Goal: Browse casually: Explore the website without a specific task or goal

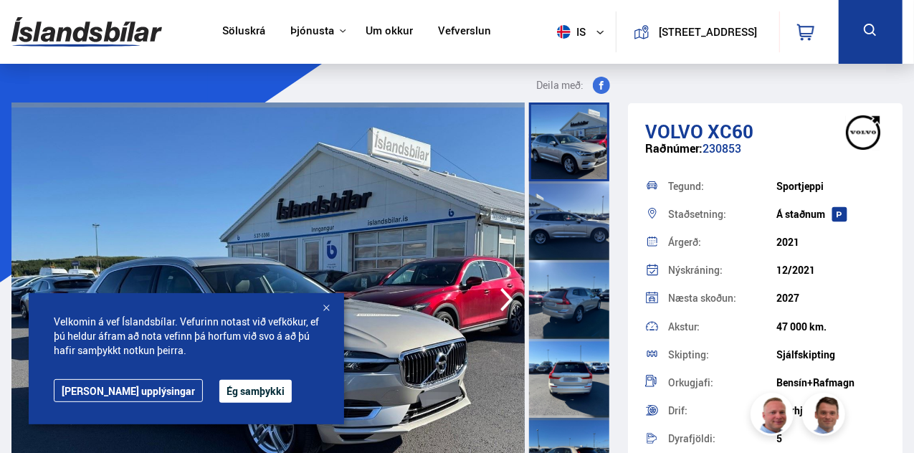
click at [219, 392] on button "Ég samþykki" at bounding box center [255, 391] width 72 height 23
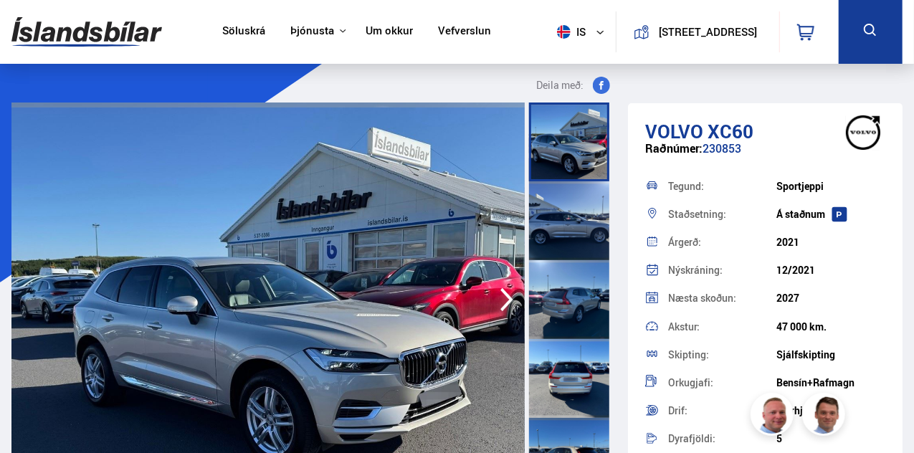
click at [496, 296] on icon "button" at bounding box center [507, 300] width 29 height 34
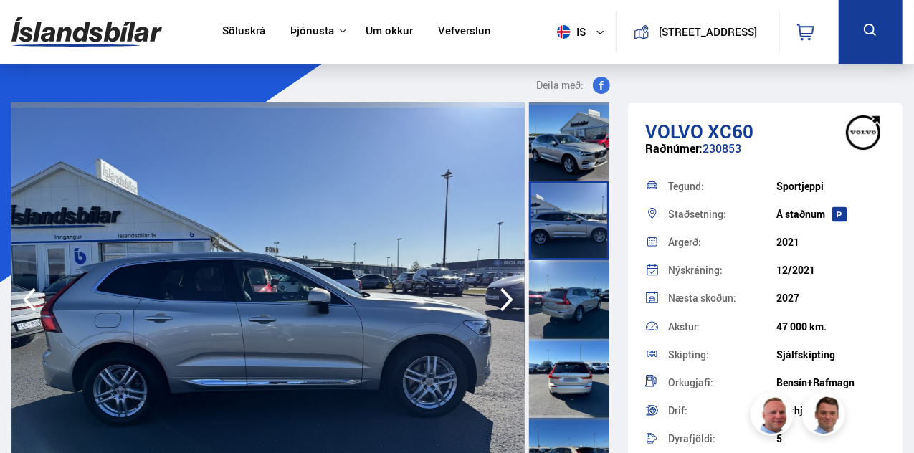
click at [496, 296] on icon "button" at bounding box center [507, 300] width 29 height 34
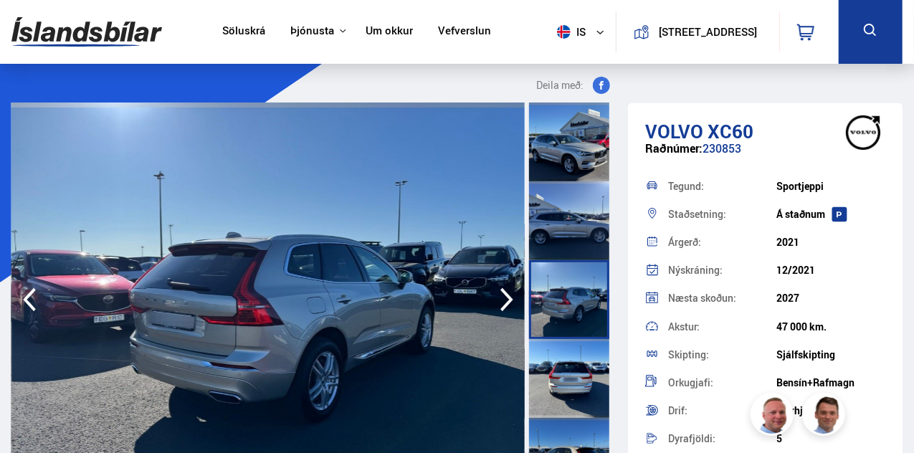
click at [496, 296] on icon "button" at bounding box center [507, 300] width 29 height 34
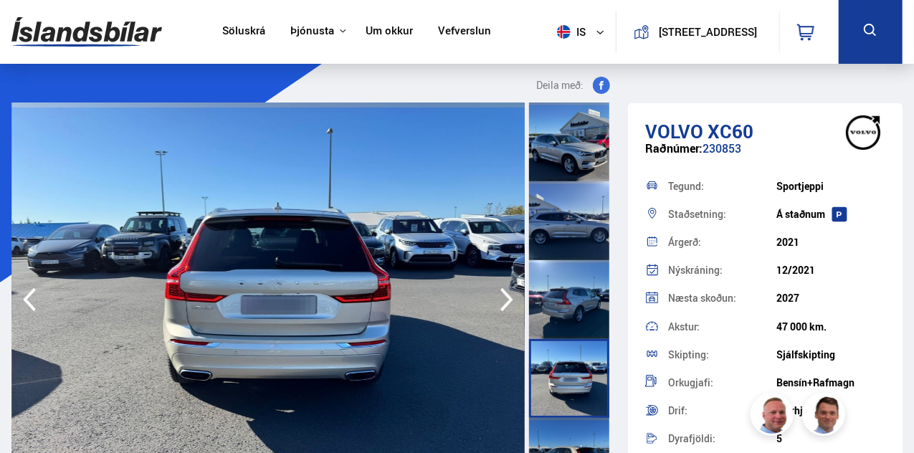
click at [496, 296] on icon "button" at bounding box center [507, 300] width 29 height 34
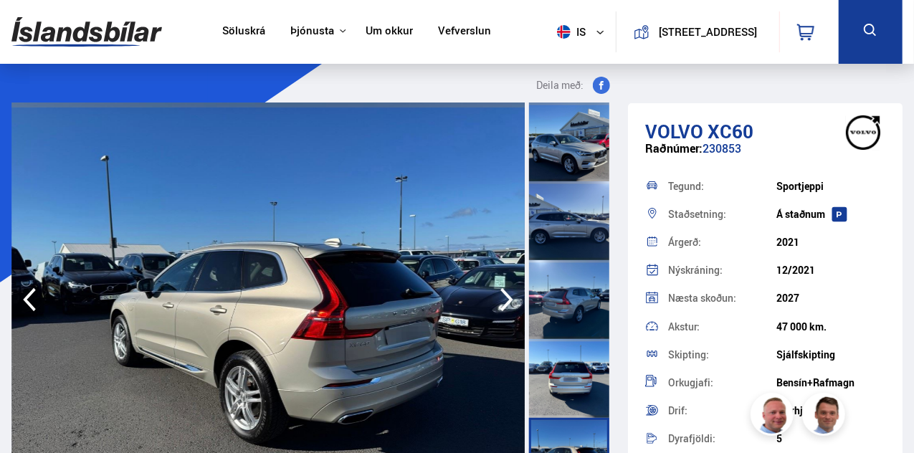
click at [496, 296] on icon "button" at bounding box center [507, 300] width 29 height 34
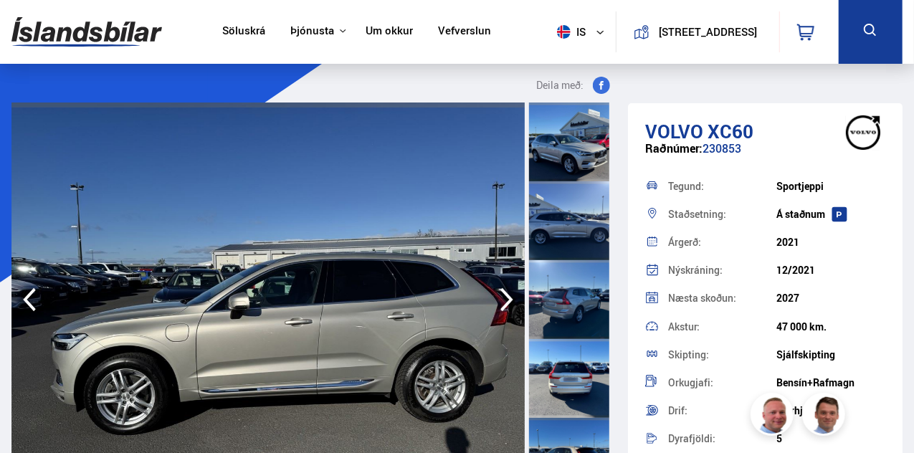
click at [496, 296] on icon "button" at bounding box center [507, 300] width 29 height 34
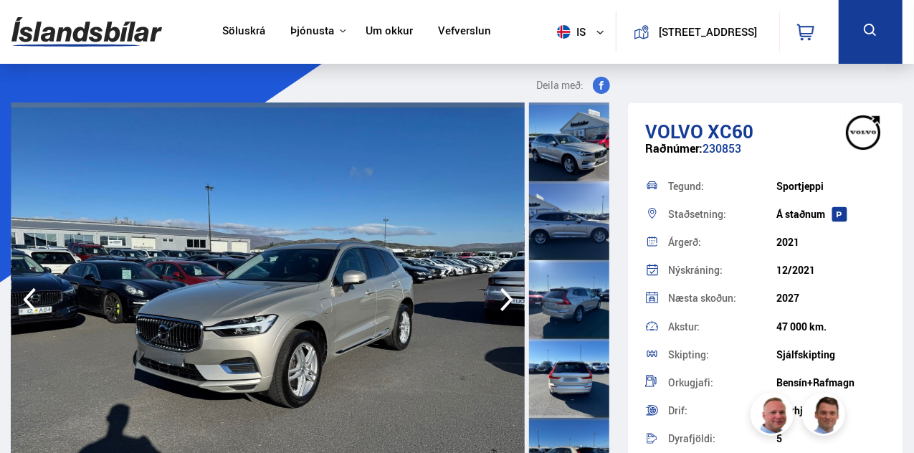
click at [496, 296] on icon "button" at bounding box center [507, 300] width 29 height 34
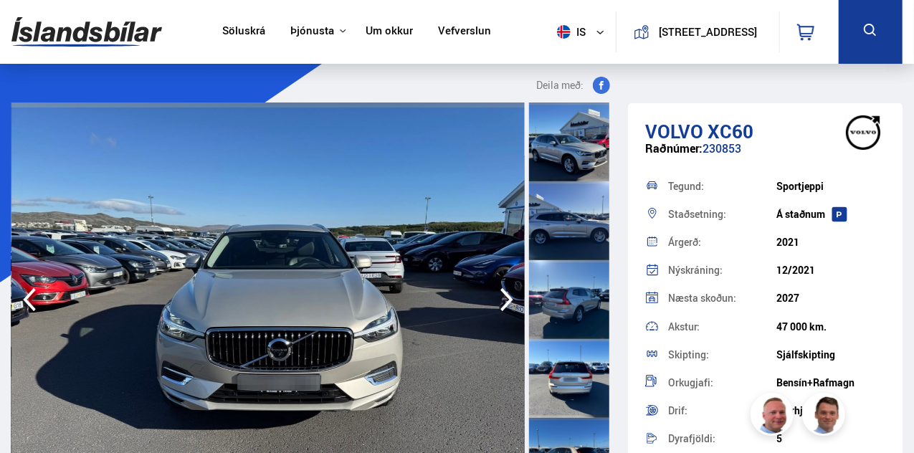
click at [496, 296] on icon "button" at bounding box center [507, 300] width 29 height 34
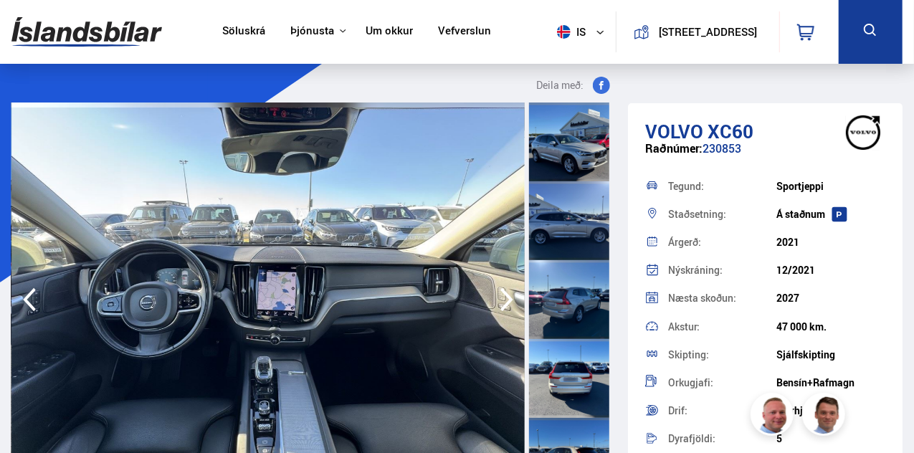
click at [496, 296] on icon "button" at bounding box center [507, 300] width 29 height 34
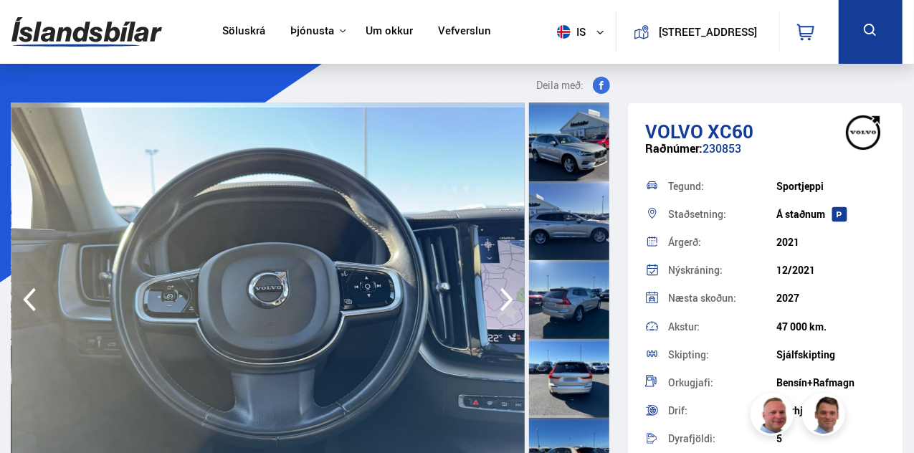
click at [496, 296] on icon "button" at bounding box center [507, 300] width 29 height 34
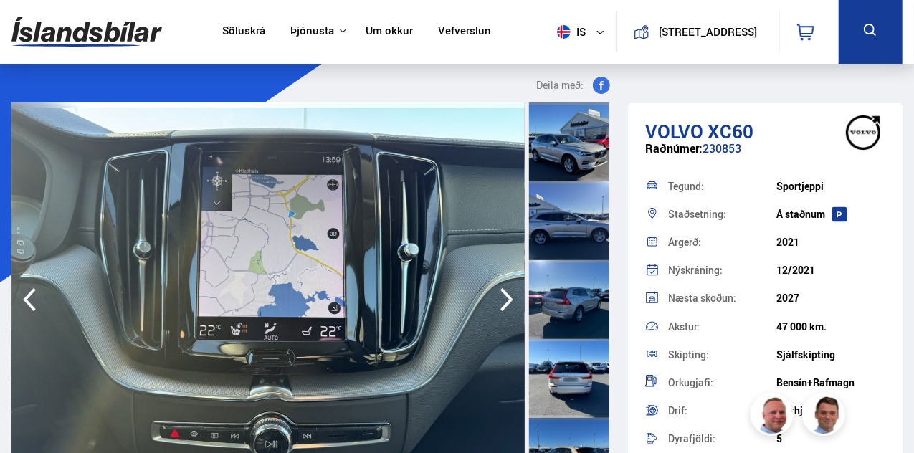
click at [496, 296] on icon "button" at bounding box center [507, 300] width 29 height 34
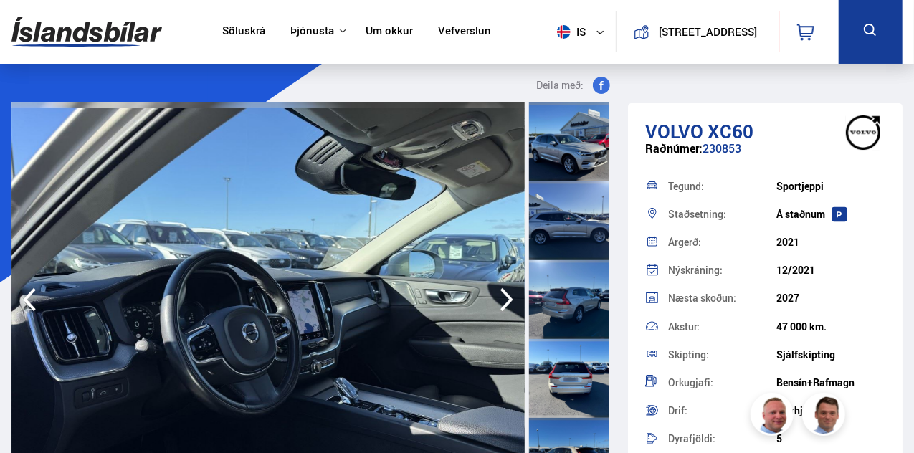
click at [496, 296] on icon "button" at bounding box center [507, 300] width 29 height 34
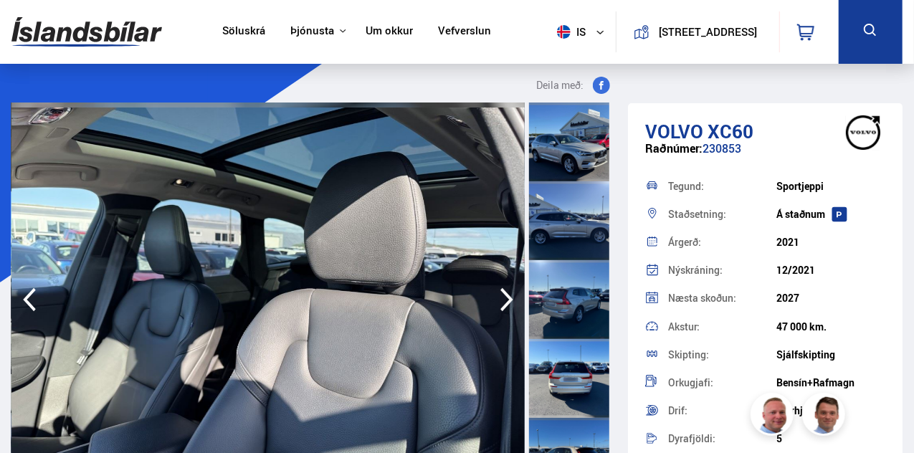
click at [496, 296] on icon "button" at bounding box center [507, 300] width 29 height 34
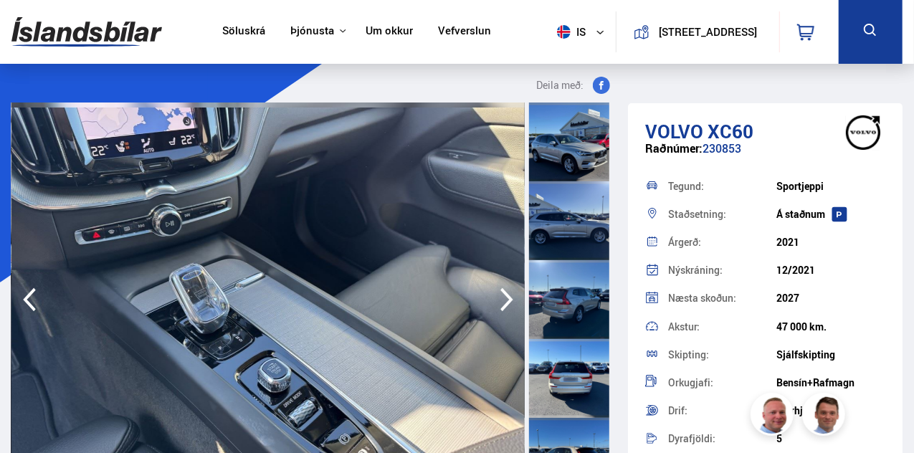
click at [496, 296] on icon "button" at bounding box center [507, 300] width 29 height 34
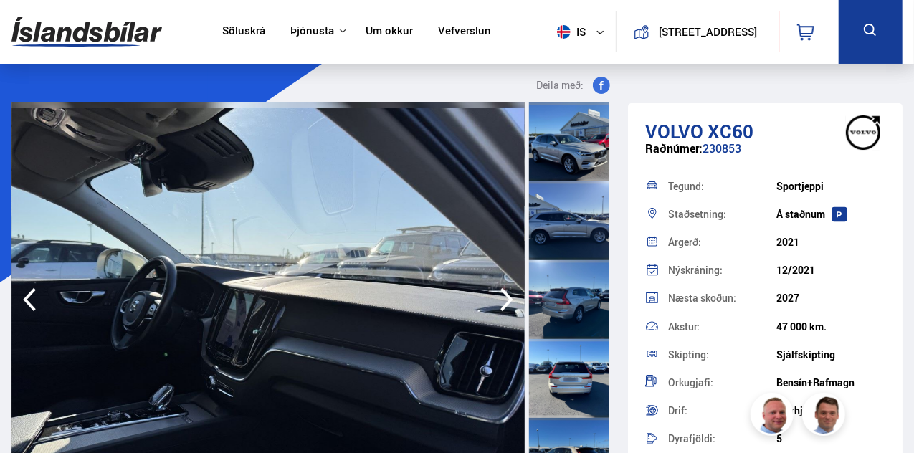
click at [496, 296] on icon "button" at bounding box center [507, 300] width 29 height 34
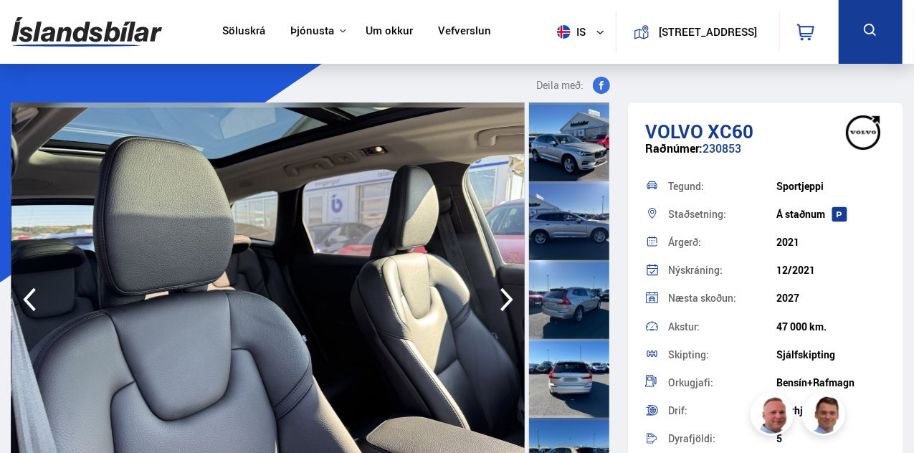
click at [496, 296] on icon "button" at bounding box center [507, 300] width 29 height 34
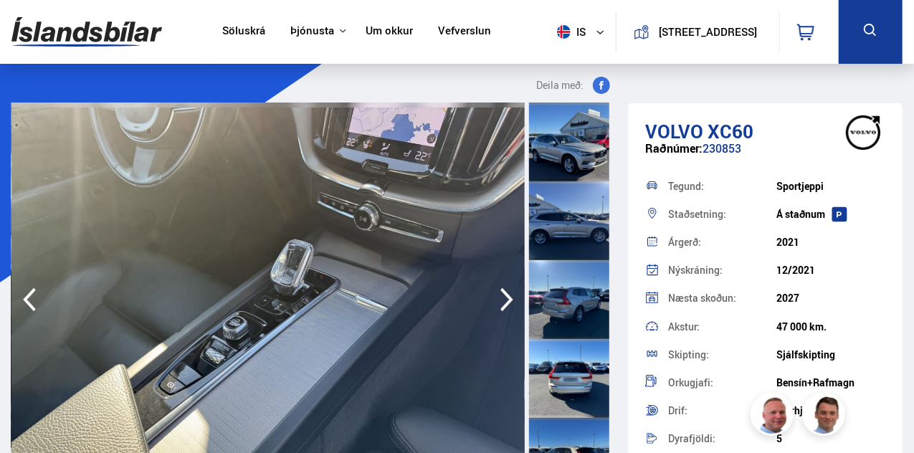
click at [496, 296] on icon "button" at bounding box center [507, 300] width 29 height 34
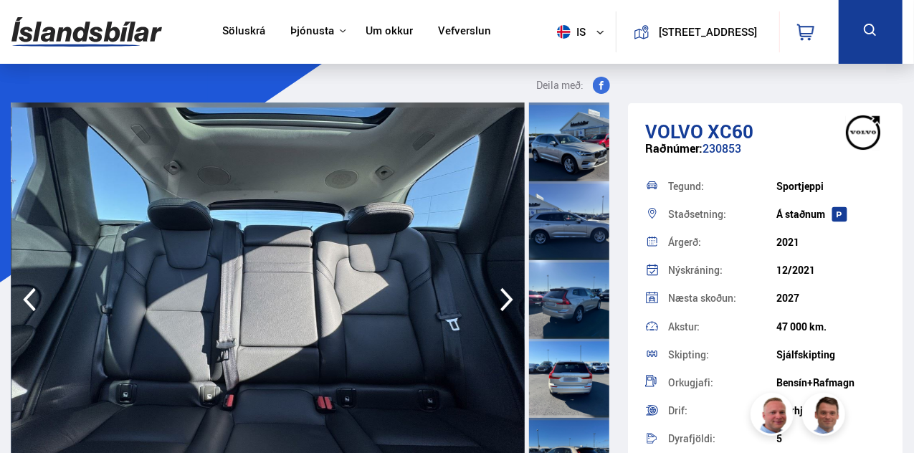
click at [496, 296] on icon "button" at bounding box center [507, 300] width 29 height 34
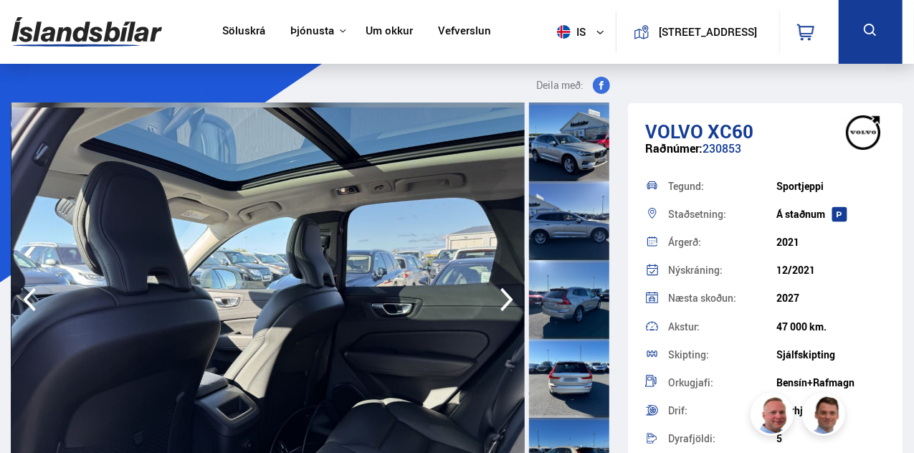
click at [496, 296] on icon "button" at bounding box center [507, 300] width 29 height 34
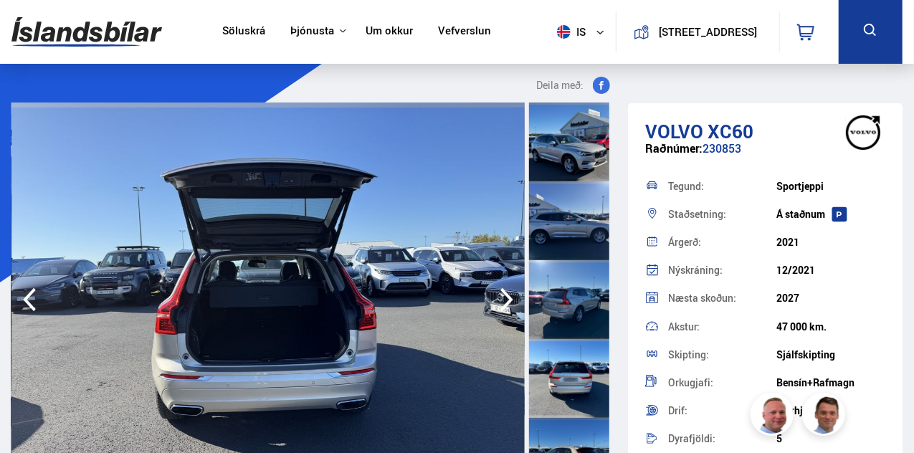
click at [496, 296] on icon "button" at bounding box center [507, 300] width 29 height 34
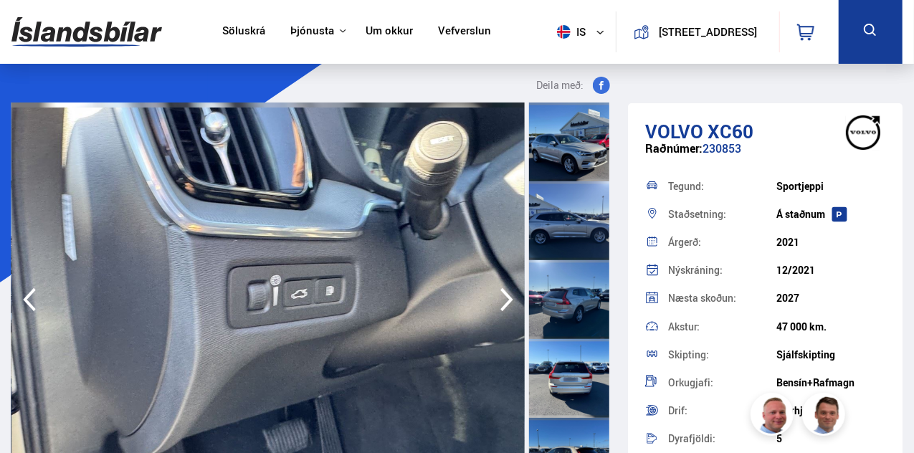
click at [496, 296] on icon "button" at bounding box center [507, 300] width 29 height 34
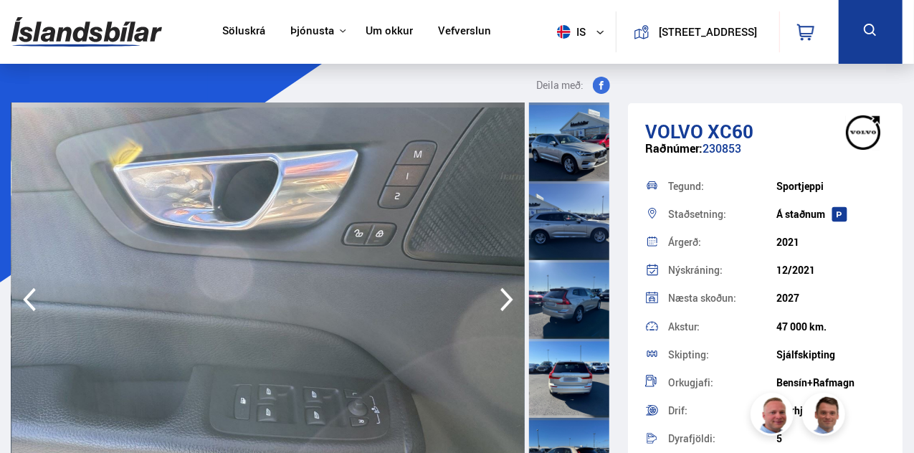
click at [496, 296] on icon "button" at bounding box center [507, 300] width 29 height 34
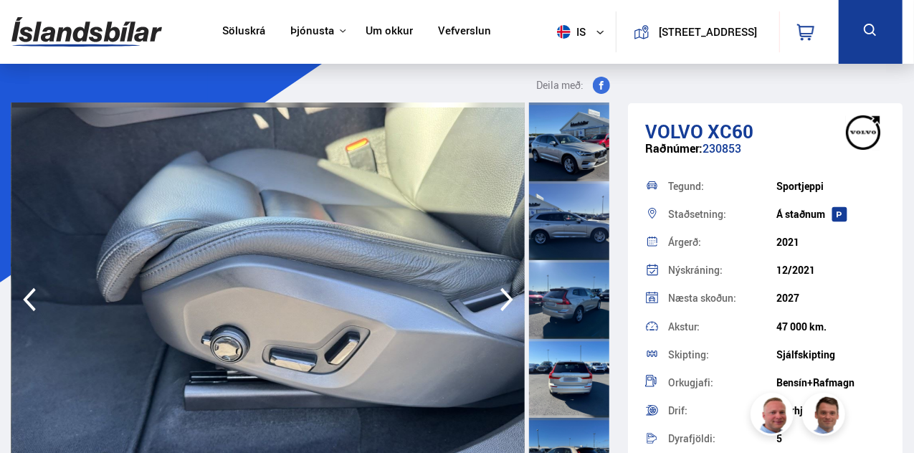
click at [496, 296] on icon "button" at bounding box center [507, 300] width 29 height 34
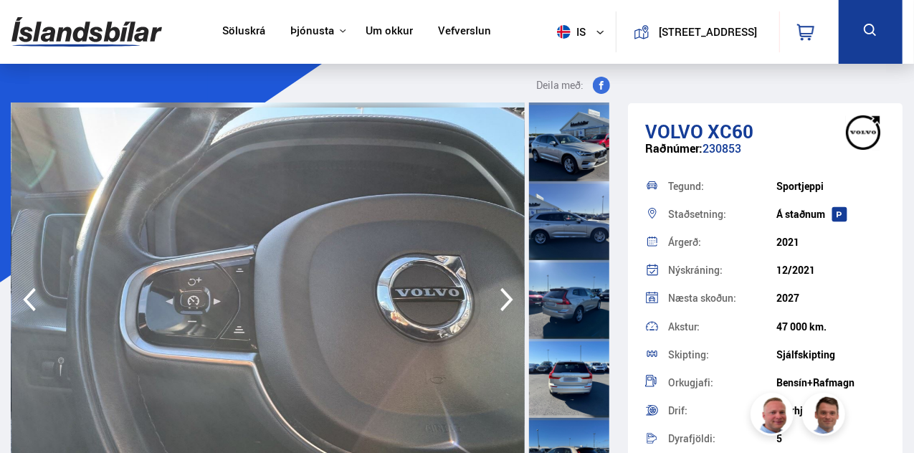
click at [496, 296] on icon "button" at bounding box center [507, 300] width 29 height 34
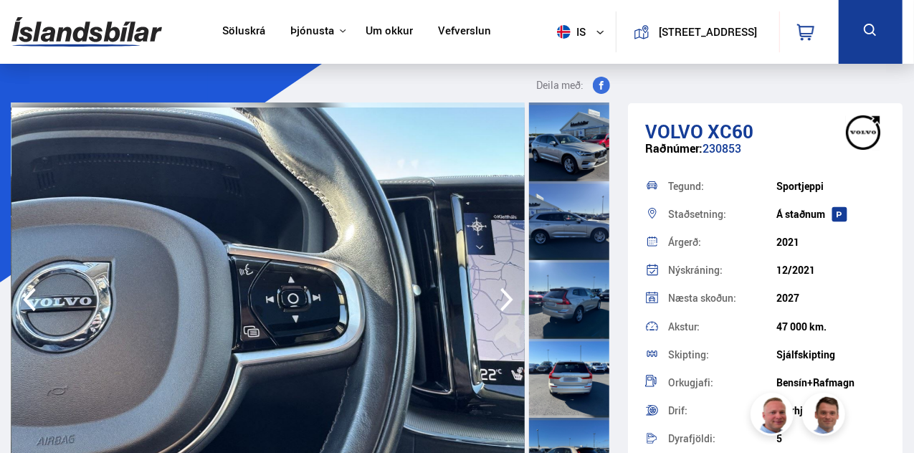
click at [496, 296] on icon "button" at bounding box center [507, 300] width 29 height 34
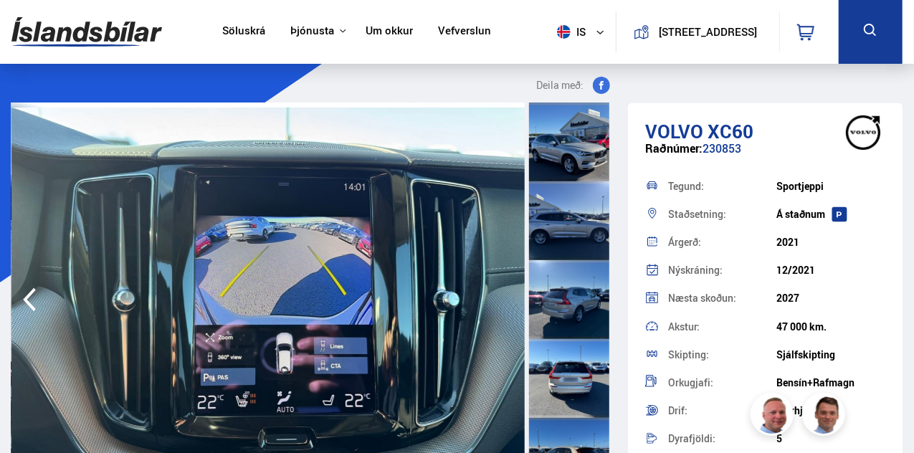
click at [496, 296] on img at bounding box center [267, 300] width 513 height 394
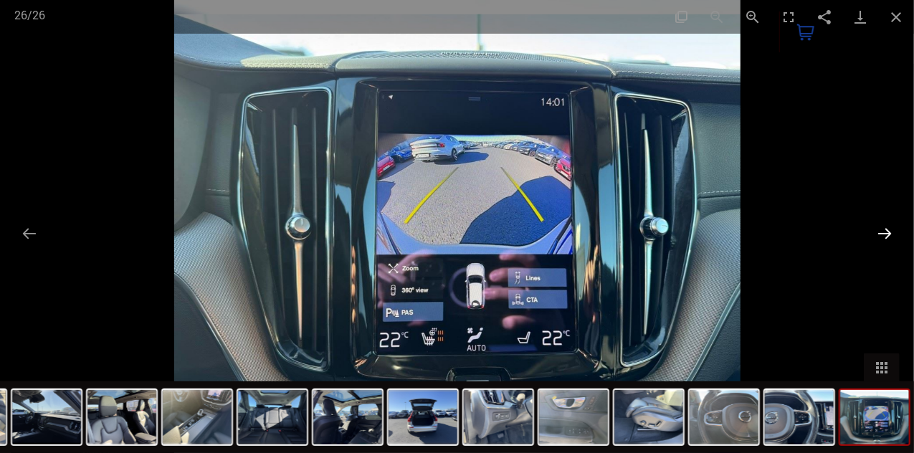
click at [881, 237] on button "Next slide" at bounding box center [885, 233] width 30 height 28
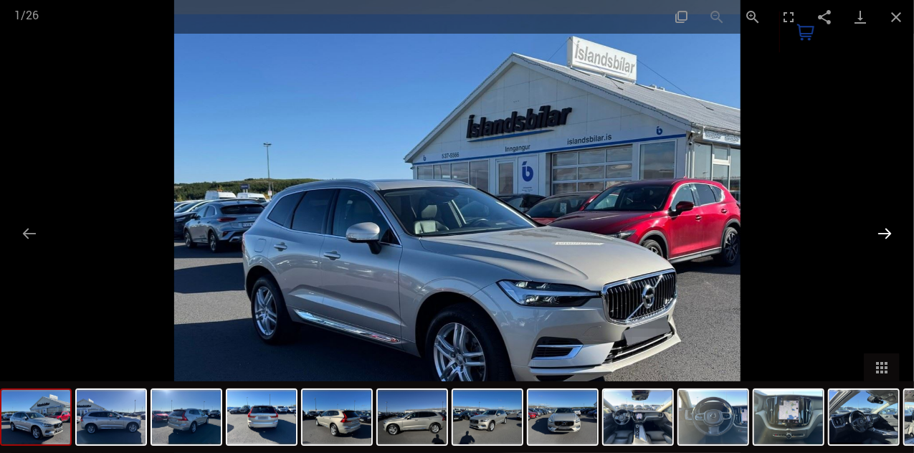
click at [880, 236] on button "Next slide" at bounding box center [885, 233] width 30 height 28
